Goal: Task Accomplishment & Management: Manage account settings

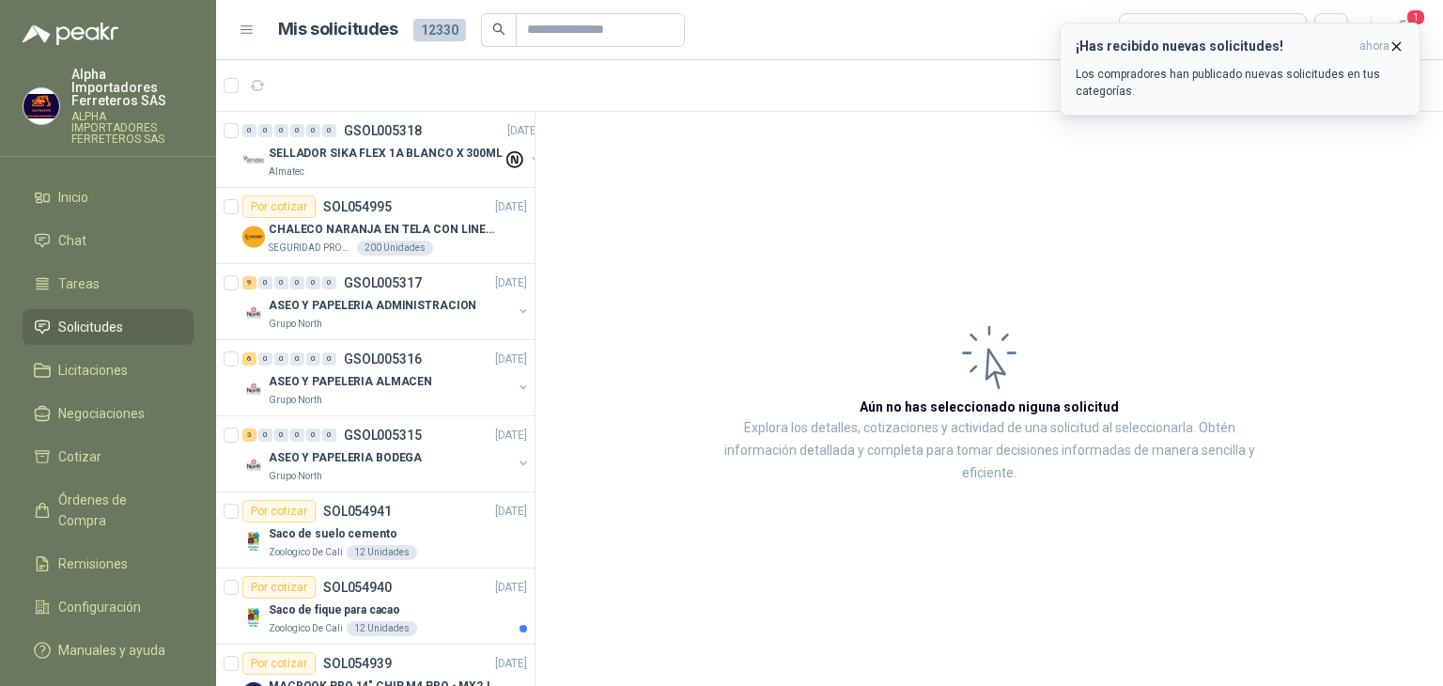
click at [1317, 50] on h3 "¡Has recibido nuevas solicitudes!" at bounding box center [1214, 47] width 276 height 16
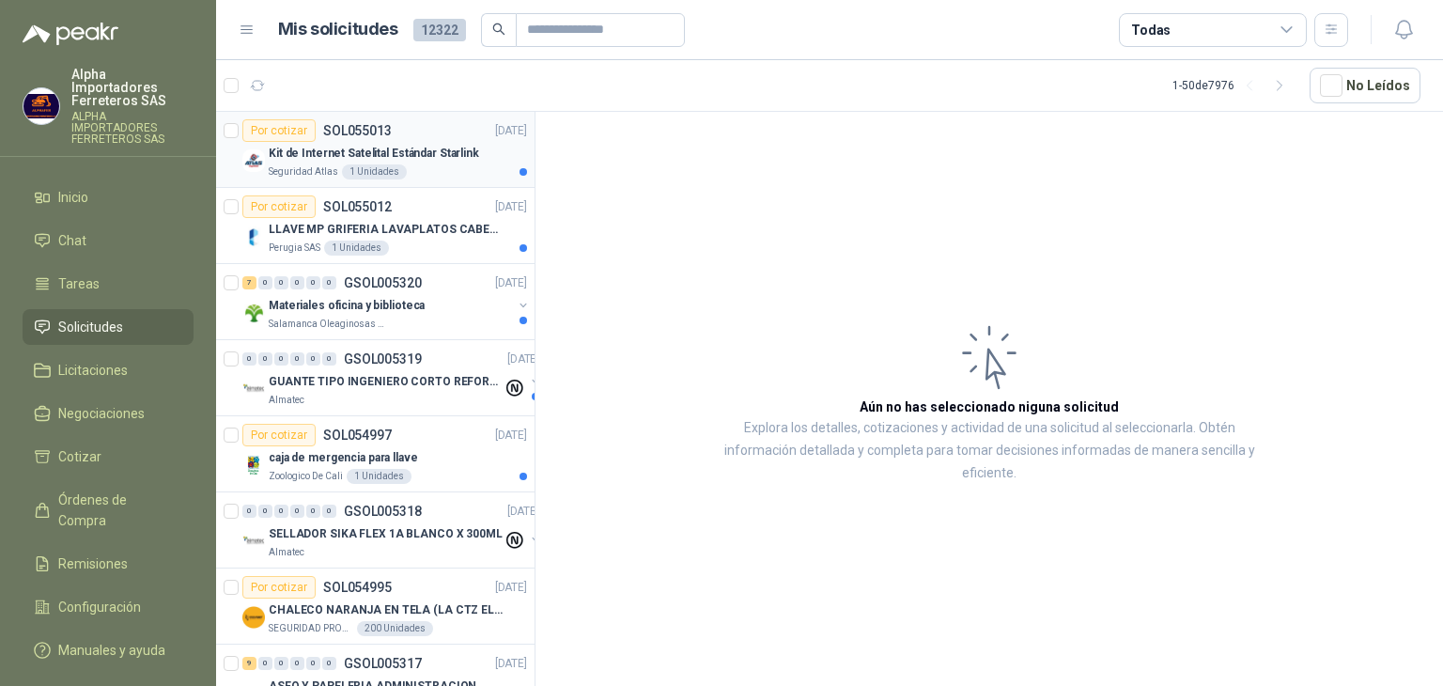
click at [436, 139] on div "Por cotizar SOL055013 [DATE]" at bounding box center [384, 130] width 285 height 23
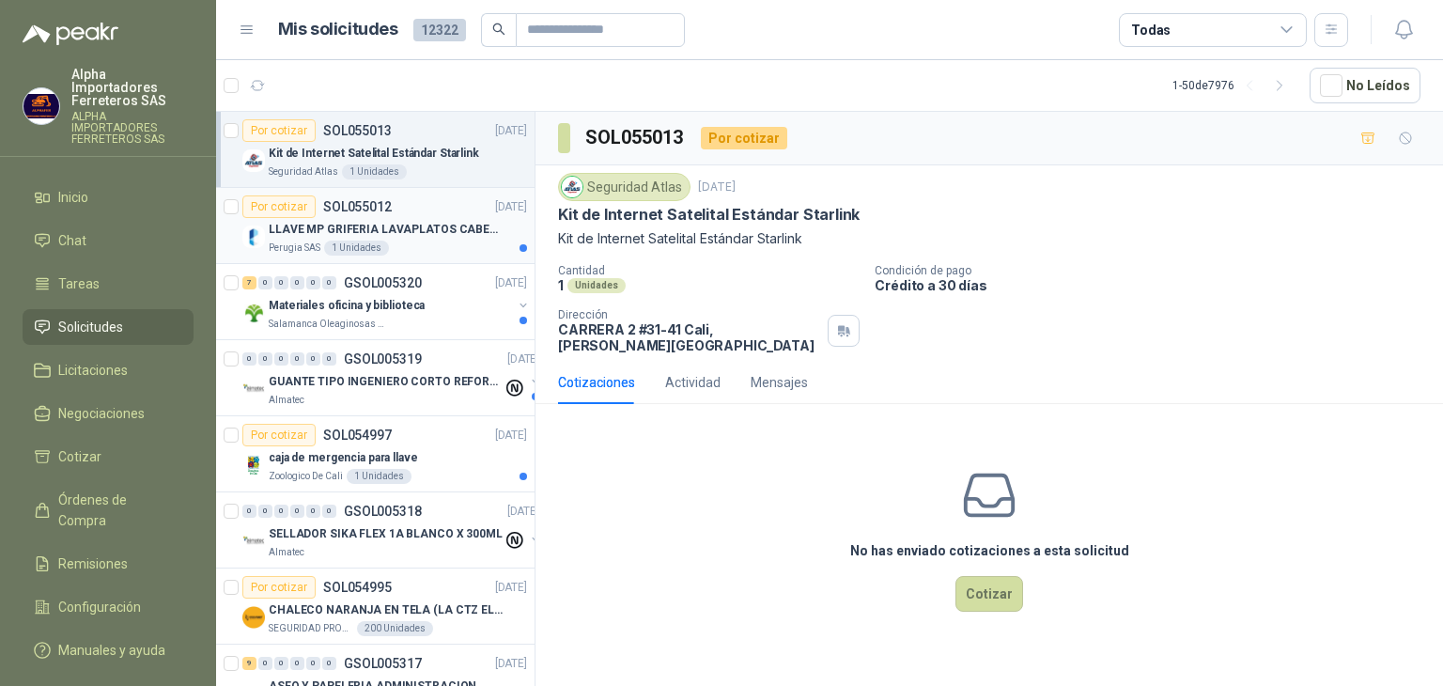
click at [417, 233] on p "LLAVE MP GRIFERIA LAVAPLATOS CABEZA EXTRAIBLE" at bounding box center [386, 230] width 234 height 18
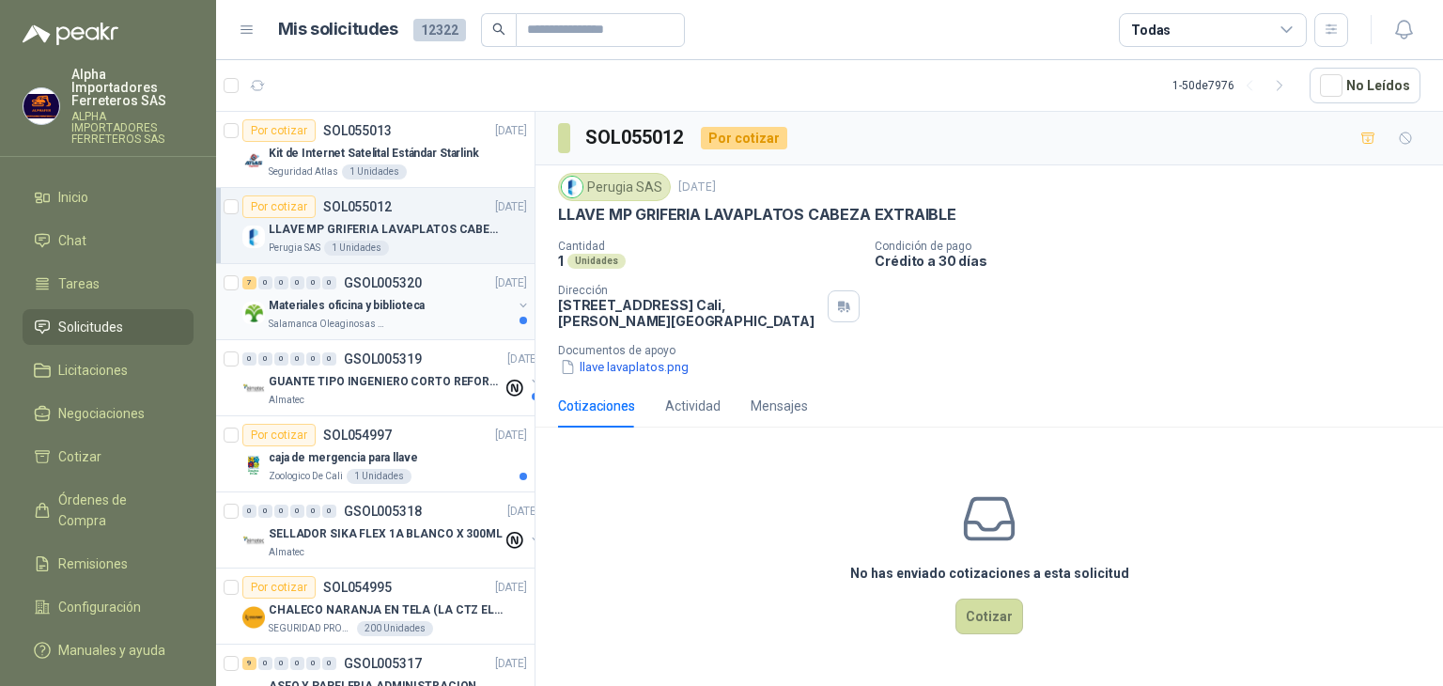
click at [454, 319] on div "Salamanca Oleaginosas SAS" at bounding box center [390, 324] width 243 height 15
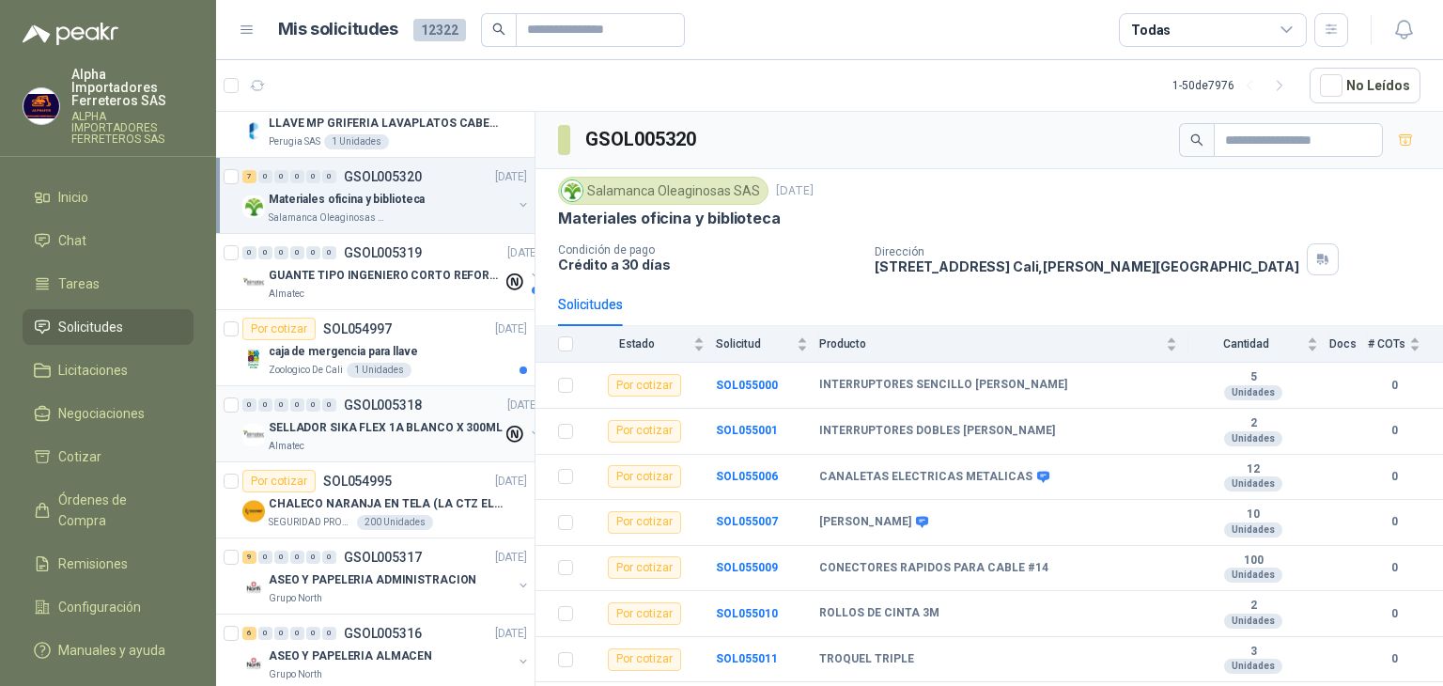
scroll to position [188, 0]
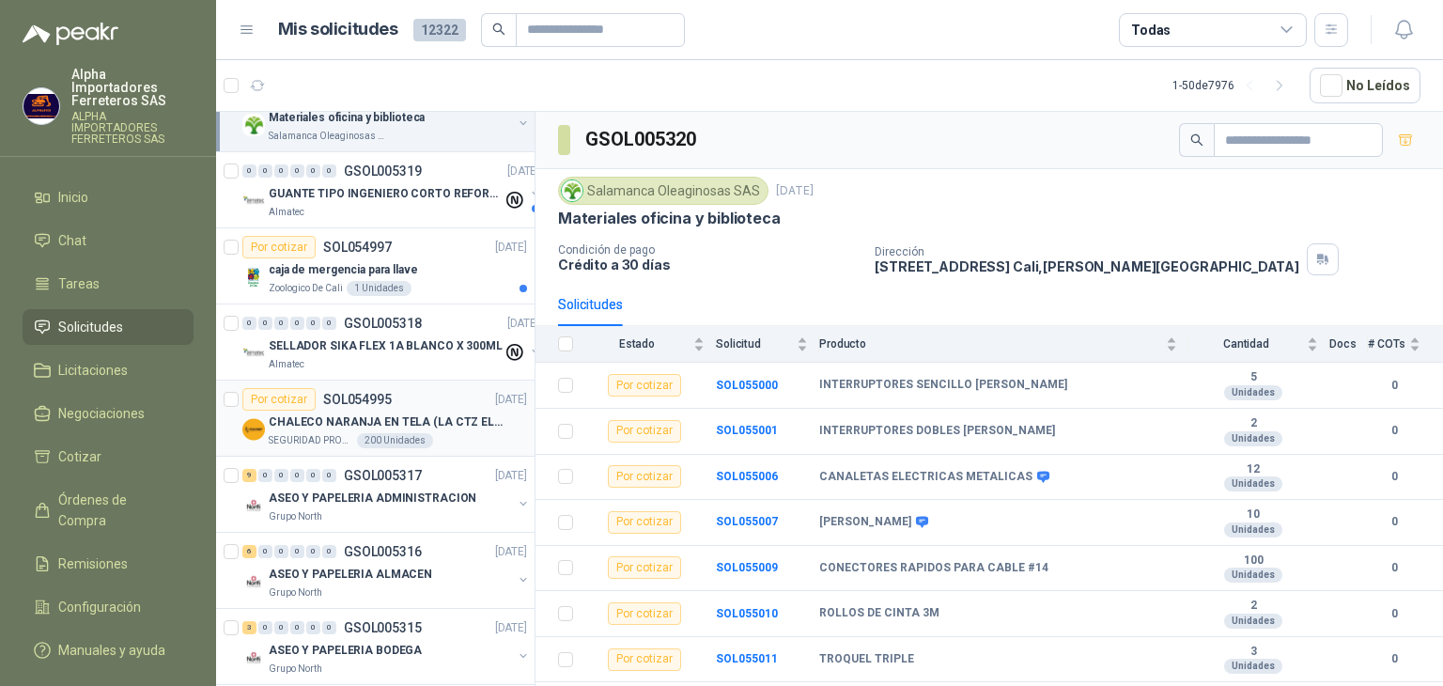
click at [426, 416] on p "CHALECO NARANJA EN TELA (LA CTZ ELEGIDA DEBE ENVIAR MUESTRA)" at bounding box center [386, 422] width 234 height 18
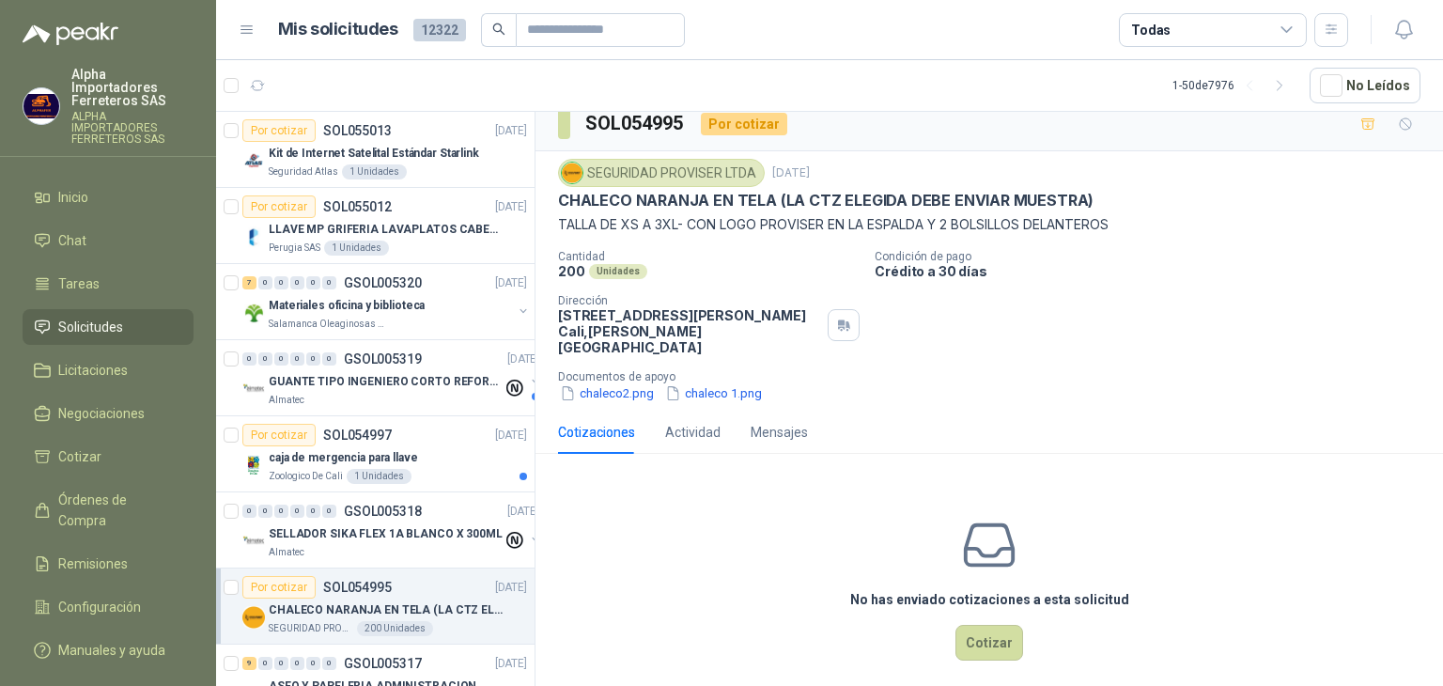
click at [1173, 35] on div "Todas" at bounding box center [1213, 30] width 188 height 34
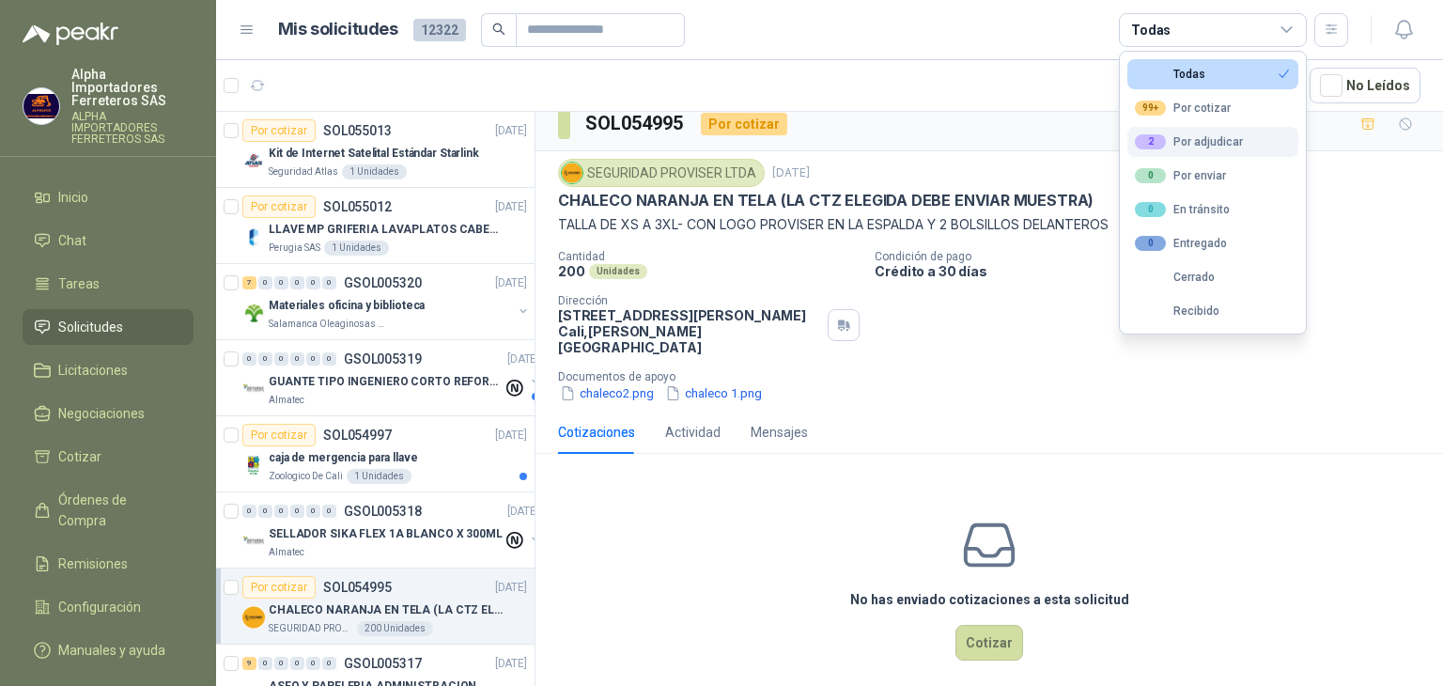
click at [1172, 146] on div "2 Por adjudicar" at bounding box center [1189, 141] width 108 height 15
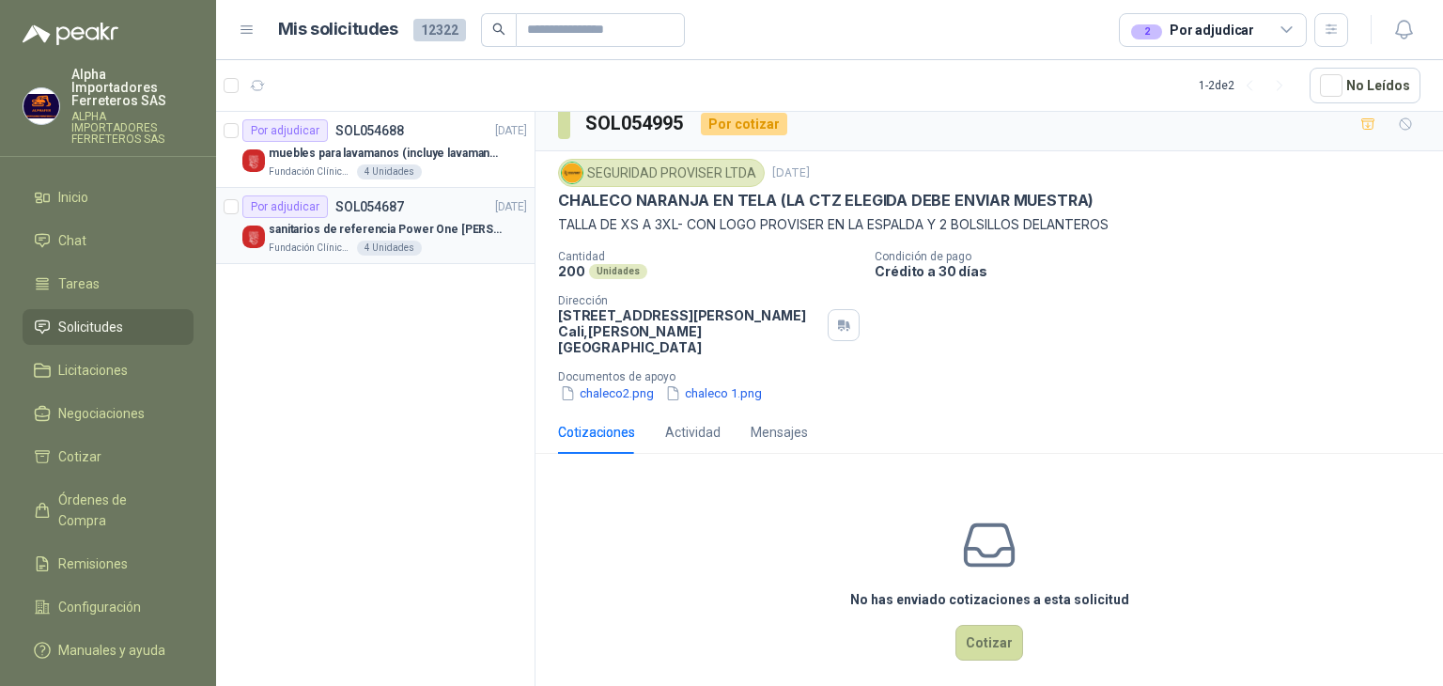
click at [307, 238] on div "sanitarios de referencia Power One [PERSON_NAME]" at bounding box center [398, 229] width 258 height 23
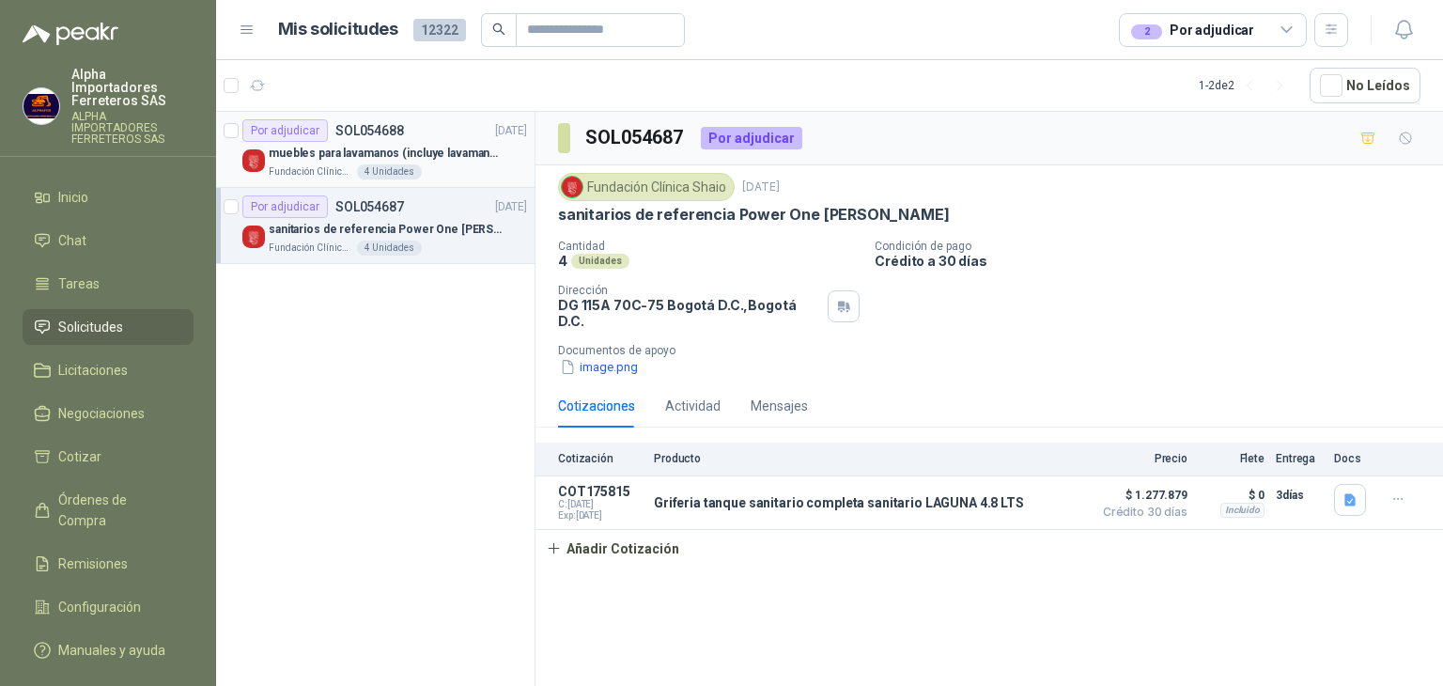
click at [316, 151] on p "muebles para lavamanos (incluye lavamanos)" at bounding box center [386, 154] width 234 height 18
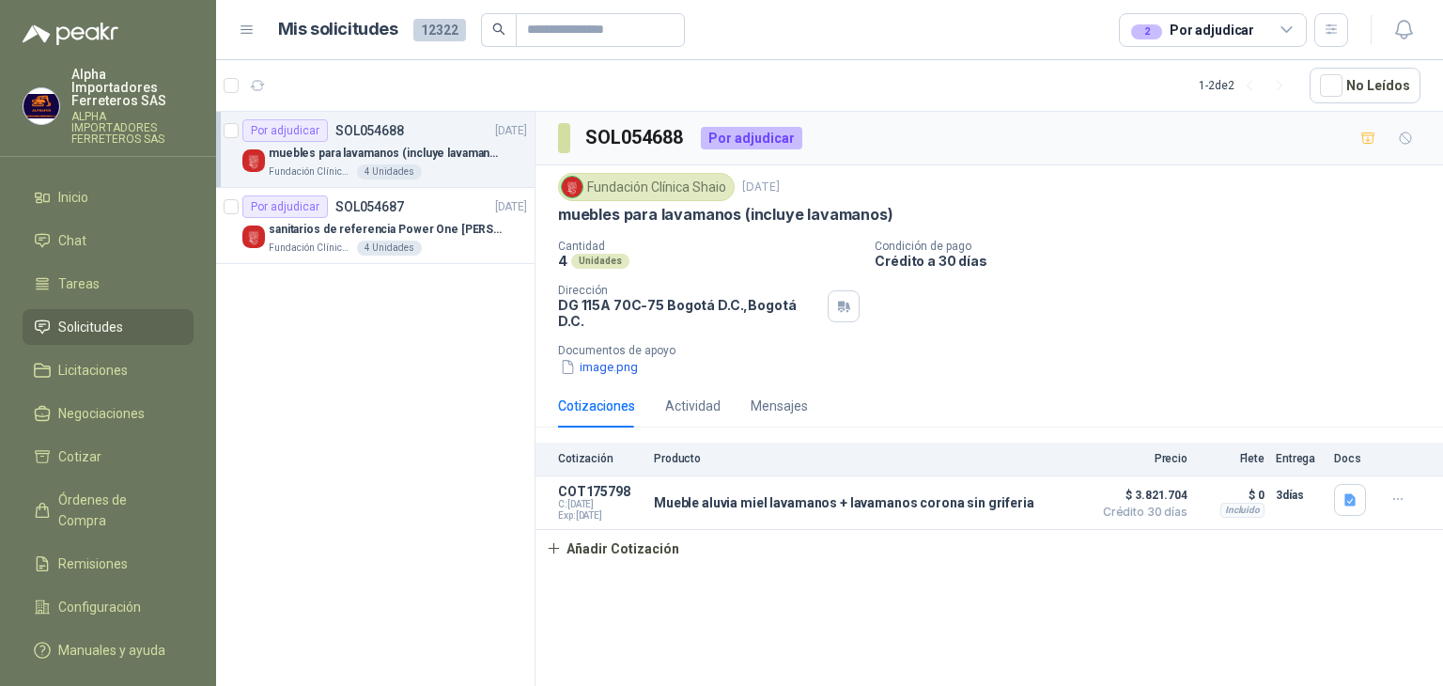
click at [1250, 36] on div "2 Por adjudicar" at bounding box center [1213, 30] width 188 height 34
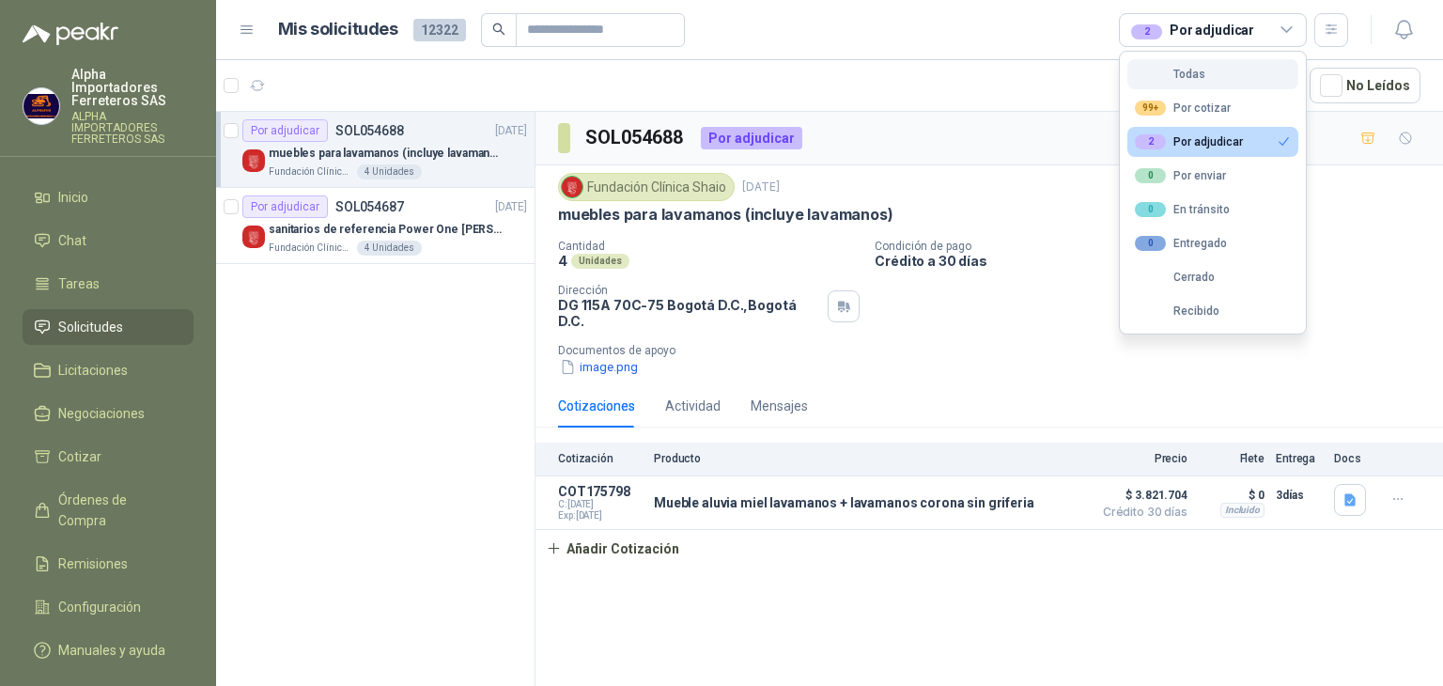
click at [1161, 72] on div "Todas" at bounding box center [1170, 74] width 70 height 13
